Goal: Communication & Community: Answer question/provide support

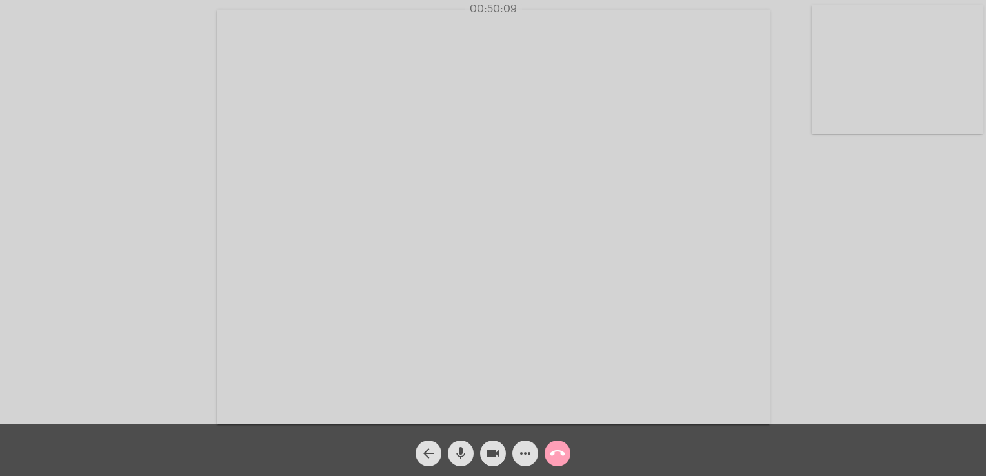
click at [560, 451] on mat-icon "call_end" at bounding box center [557, 453] width 15 height 15
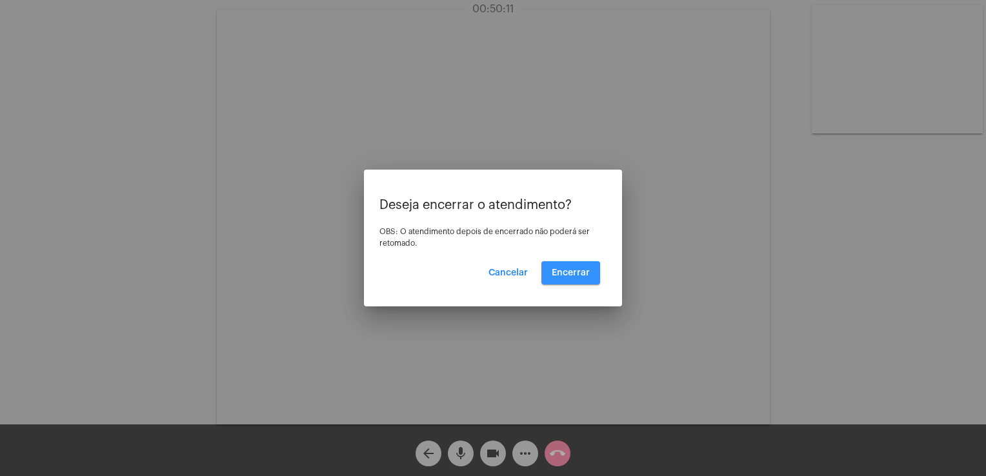
click at [553, 282] on button "Encerrar" at bounding box center [570, 272] width 59 height 23
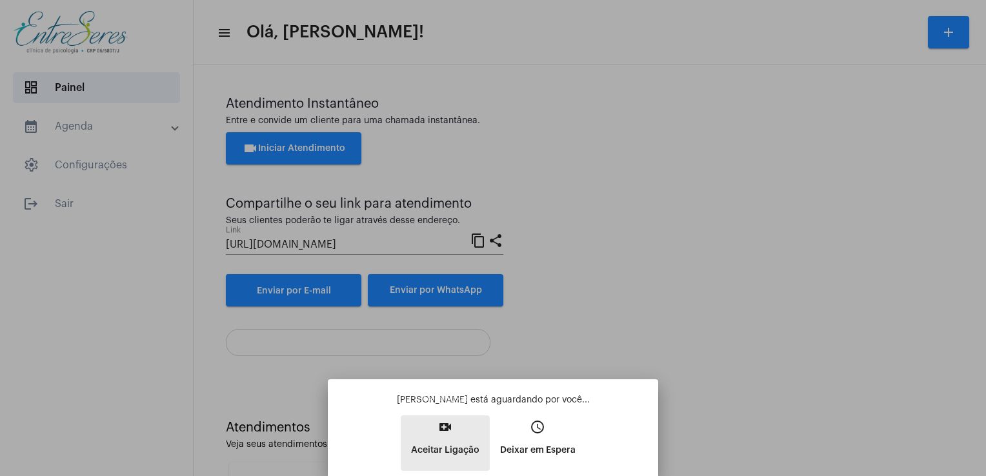
click at [458, 437] on button "video_call Aceitar Ligação" at bounding box center [445, 443] width 89 height 55
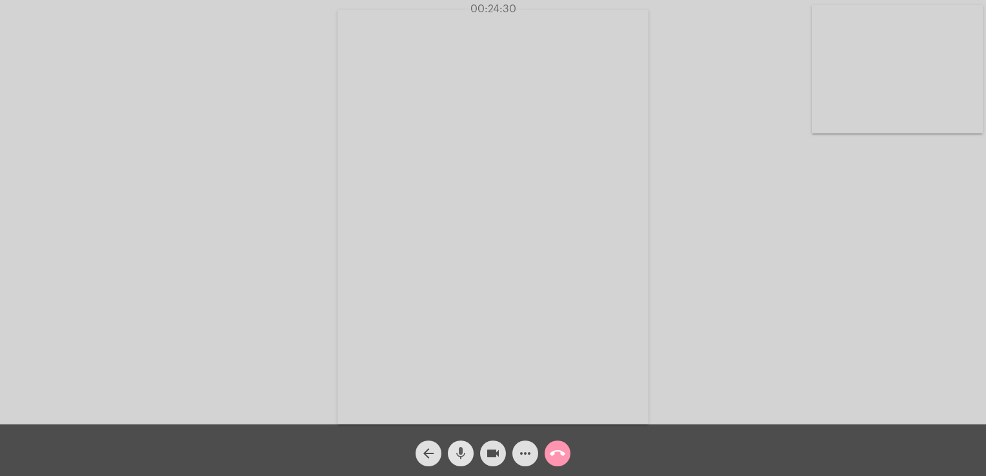
click at [457, 450] on mat-icon "mic" at bounding box center [460, 453] width 15 height 15
click at [457, 450] on mat-icon "mic_off" at bounding box center [460, 453] width 15 height 15
click at [558, 460] on mat-icon "call_end" at bounding box center [557, 453] width 15 height 15
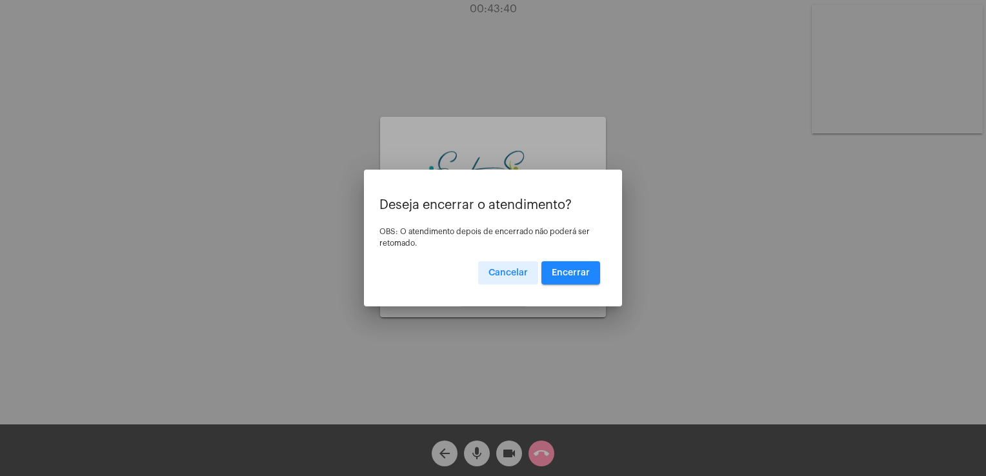
click at [584, 277] on span "Encerrar" at bounding box center [571, 272] width 38 height 9
